Goal: Task Accomplishment & Management: Use online tool/utility

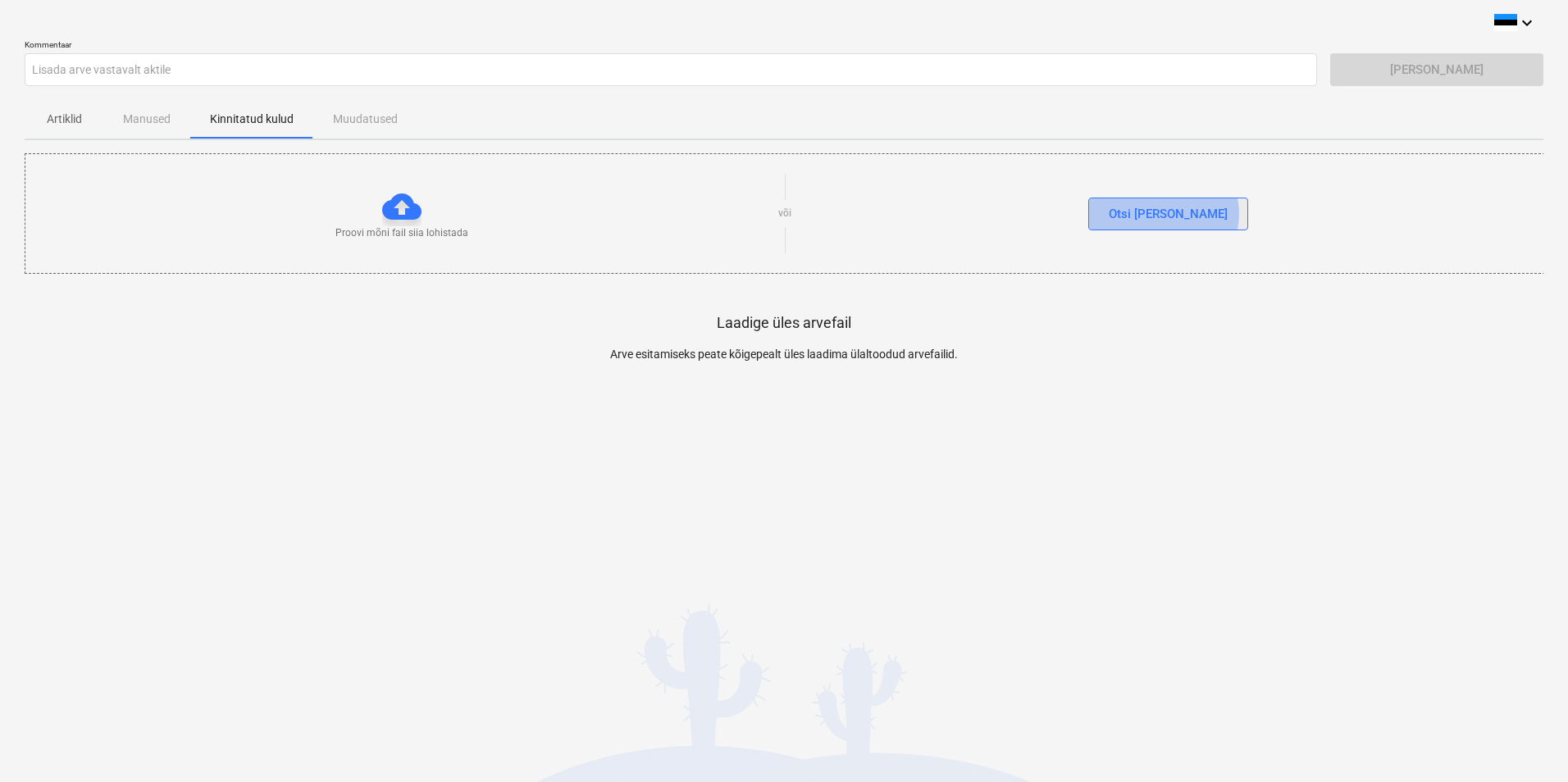
click at [1197, 214] on button "Otsi [PERSON_NAME]" at bounding box center [1168, 214] width 160 height 33
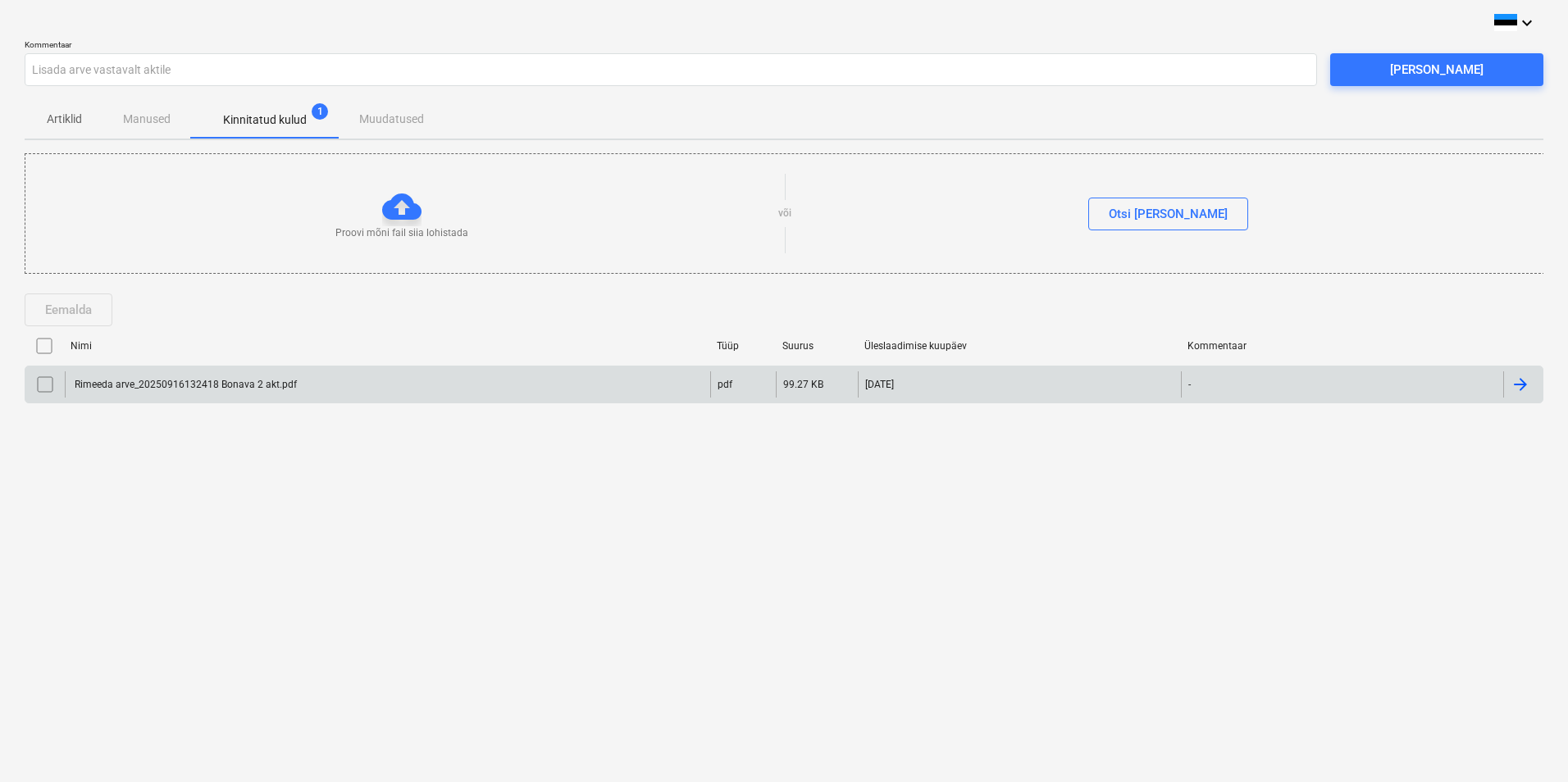
click at [46, 384] on input "checkbox" at bounding box center [45, 384] width 26 height 26
click at [46, 385] on input "checkbox" at bounding box center [45, 384] width 26 height 26
click at [222, 379] on div "Rimeeda arve_20250916132418 Bonava 2 akt.pdf" at bounding box center [184, 384] width 224 height 12
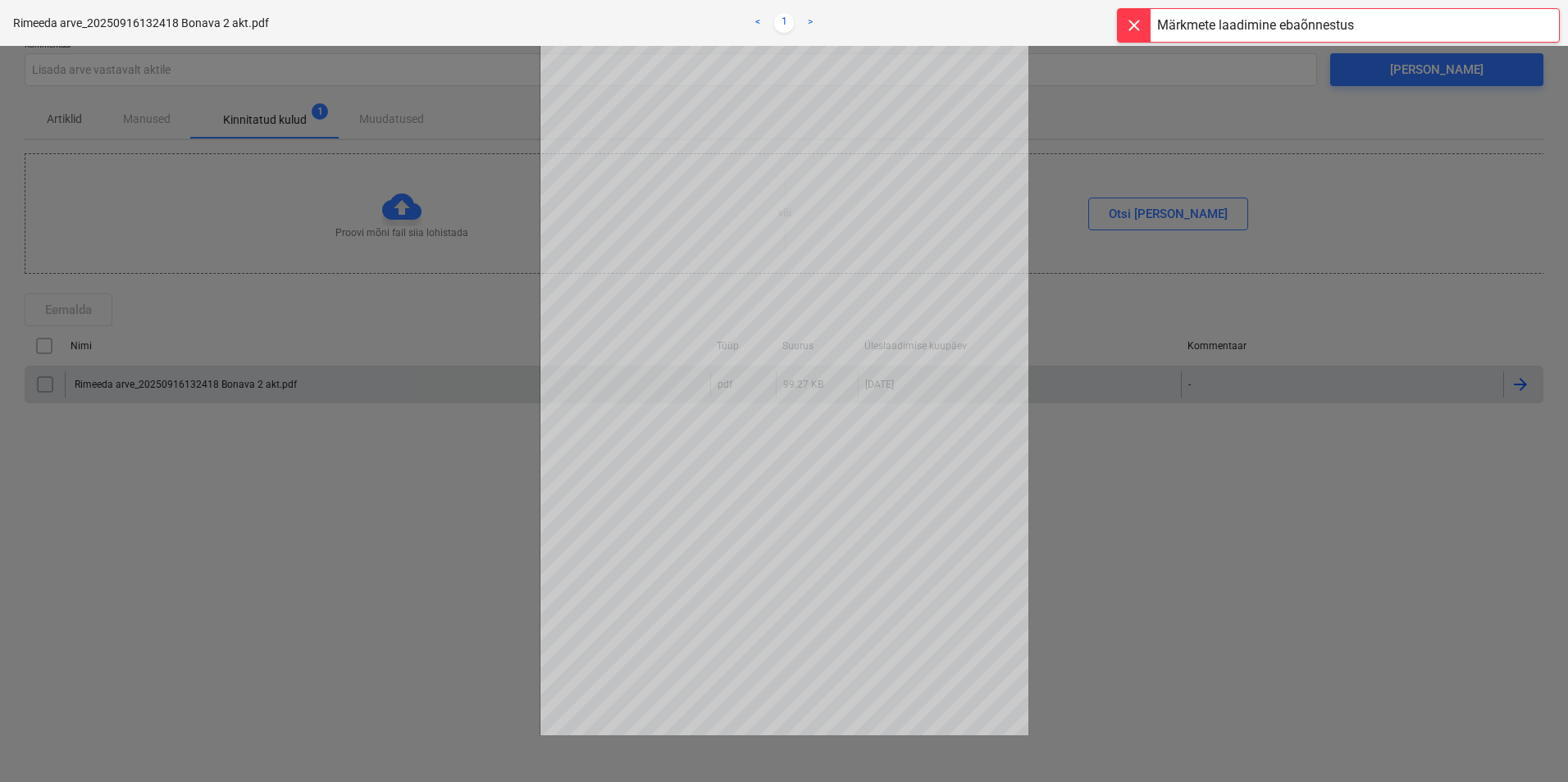
click at [1129, 22] on div at bounding box center [1134, 26] width 33 height 33
click at [1132, 469] on div at bounding box center [784, 414] width 1568 height 737
click at [1535, 17] on span "close" at bounding box center [1538, 23] width 20 height 20
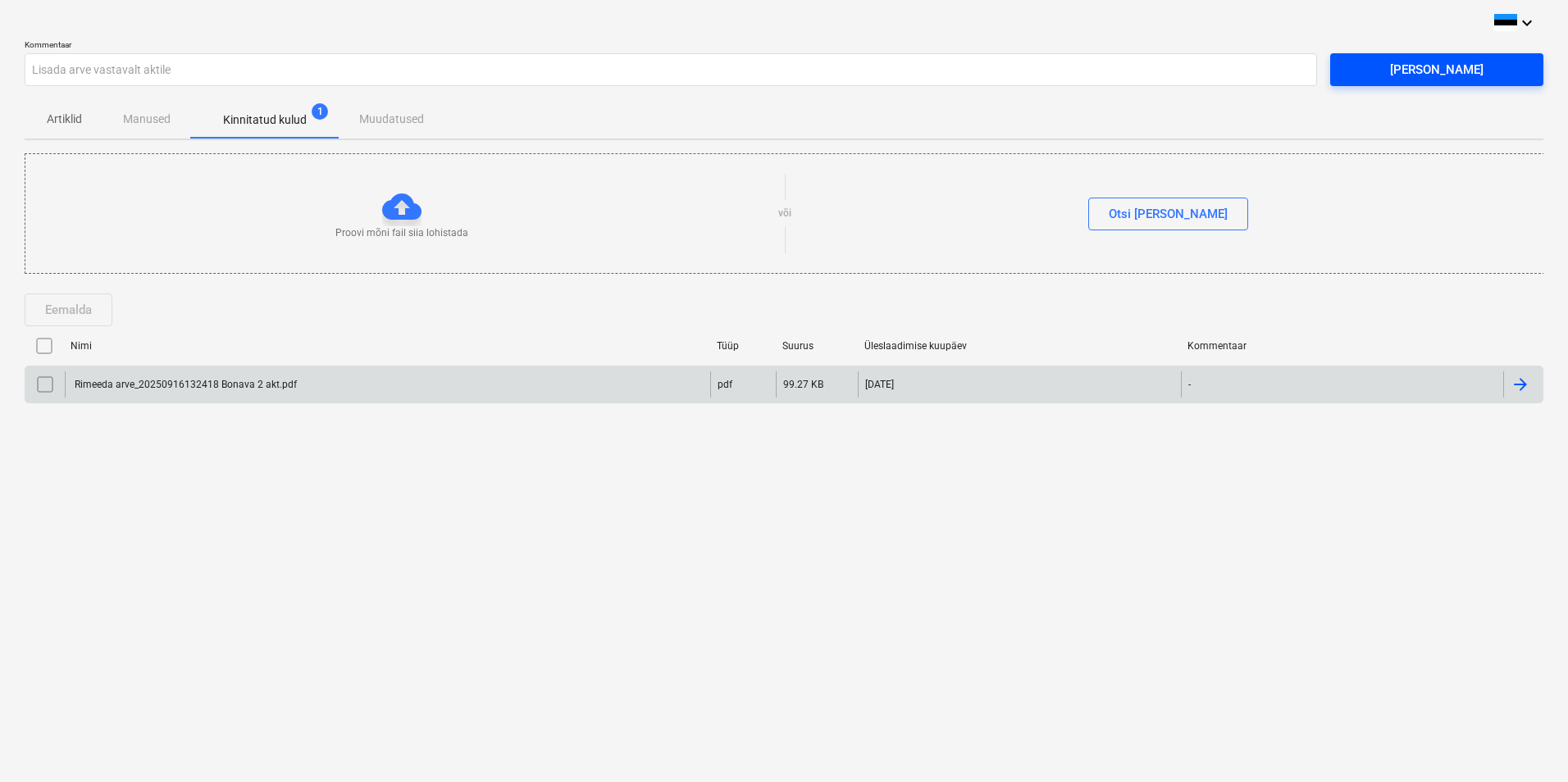
click at [1430, 74] on div "[PERSON_NAME]" at bounding box center [1436, 70] width 93 height 21
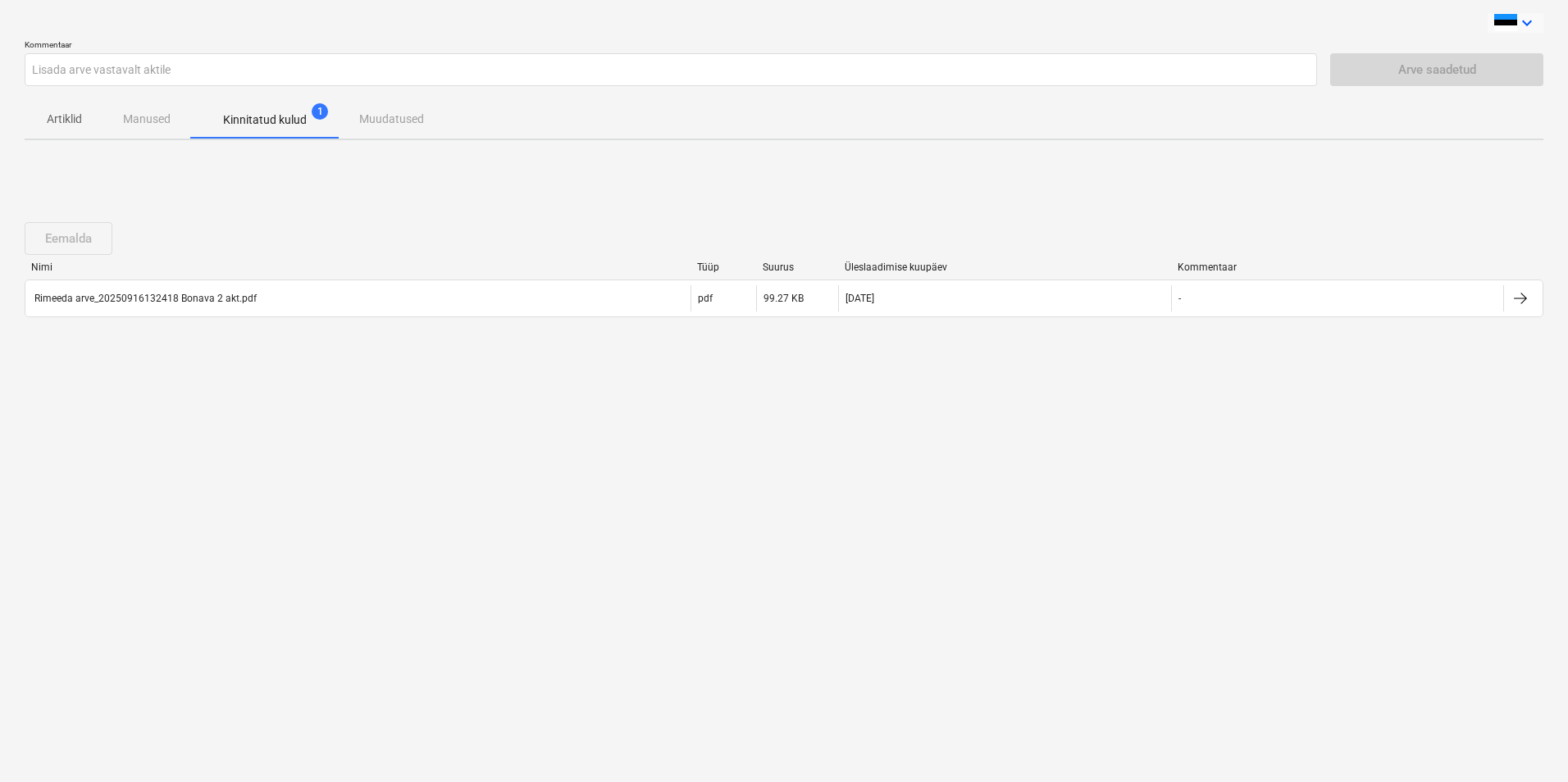
click at [1528, 20] on icon "keyboard_arrow_down" at bounding box center [1527, 23] width 20 height 20
